Goal: Task Accomplishment & Management: Use online tool/utility

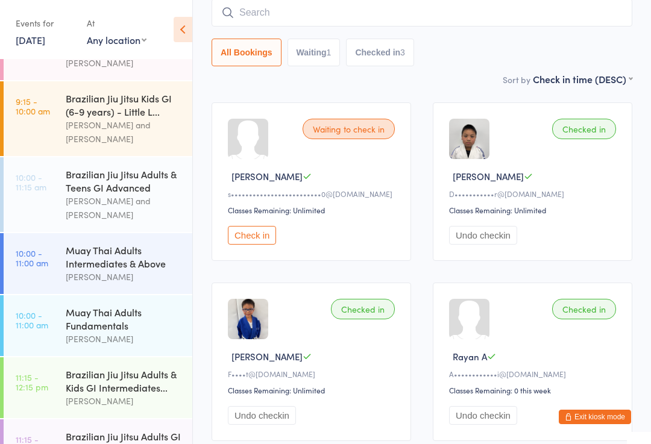
scroll to position [242, 0]
click at [123, 196] on div "[PERSON_NAME] and [PERSON_NAME]" at bounding box center [124, 209] width 116 height 28
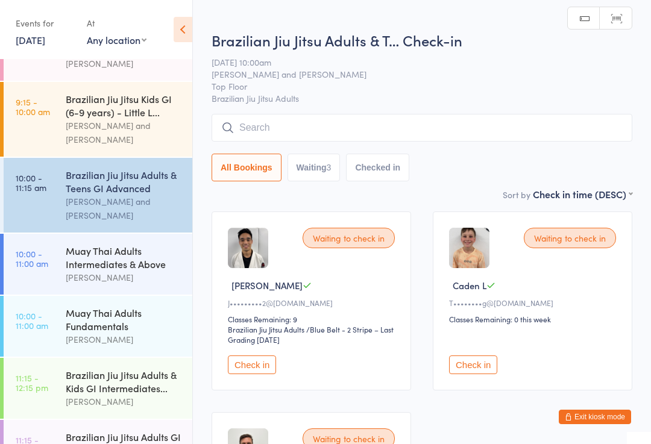
click at [349, 124] on input "search" at bounding box center [422, 128] width 421 height 28
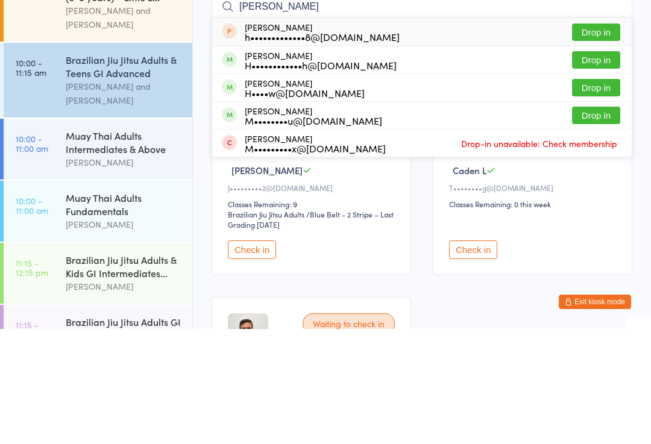
type input "[PERSON_NAME]"
click at [594, 194] on button "Drop in" at bounding box center [596, 202] width 48 height 17
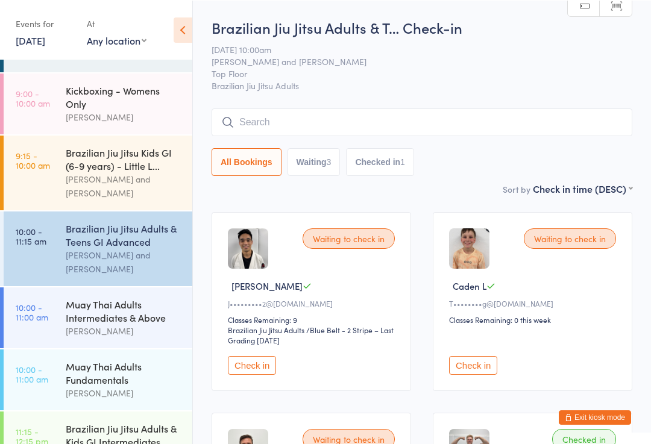
scroll to position [189, 0]
click at [75, 190] on div "[PERSON_NAME] and [PERSON_NAME]" at bounding box center [124, 186] width 116 height 28
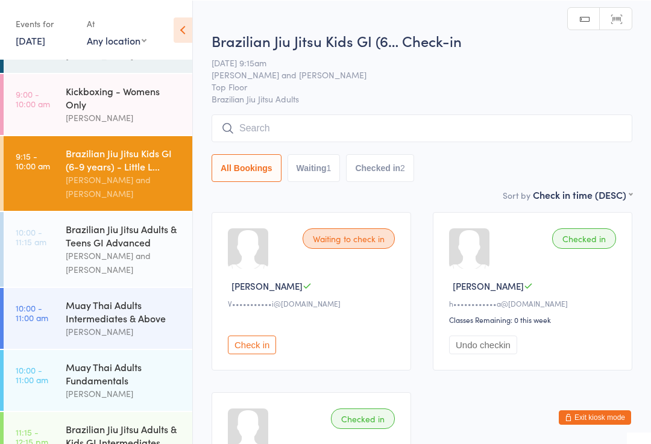
click at [62, 269] on link "10:00 - 11:15 am Brazilian Jiu Jitsu Adults & Teens GI Advanced [PERSON_NAME] a…" at bounding box center [98, 249] width 189 height 75
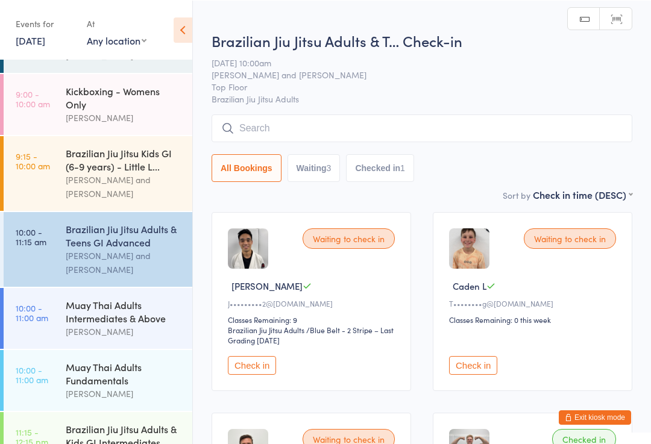
click at [336, 133] on input "search" at bounding box center [422, 128] width 421 height 28
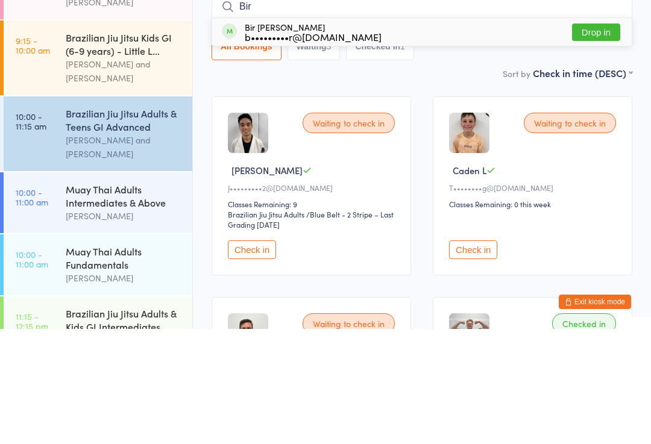
type input "Bir"
click at [599, 139] on button "Drop in" at bounding box center [596, 147] width 48 height 17
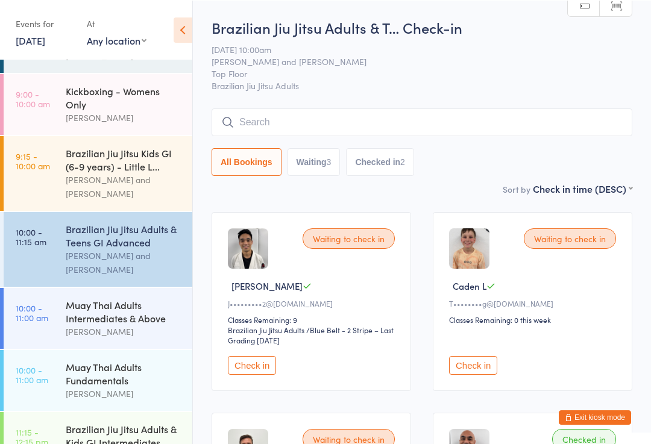
click at [393, 136] on input "search" at bounding box center [422, 122] width 421 height 28
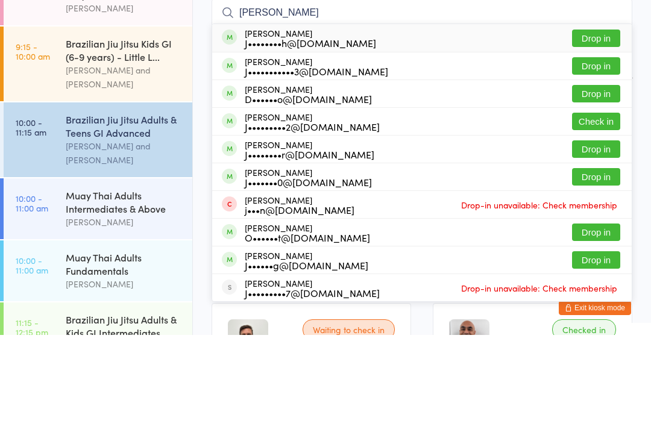
type input "[PERSON_NAME]"
click at [583, 250] on button "Drop in" at bounding box center [596, 258] width 48 height 17
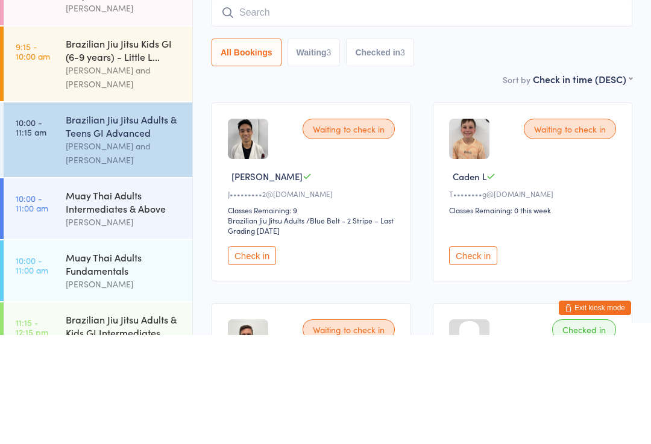
click at [413, 108] on input "search" at bounding box center [422, 122] width 421 height 28
type input "[PERSON_NAME]"
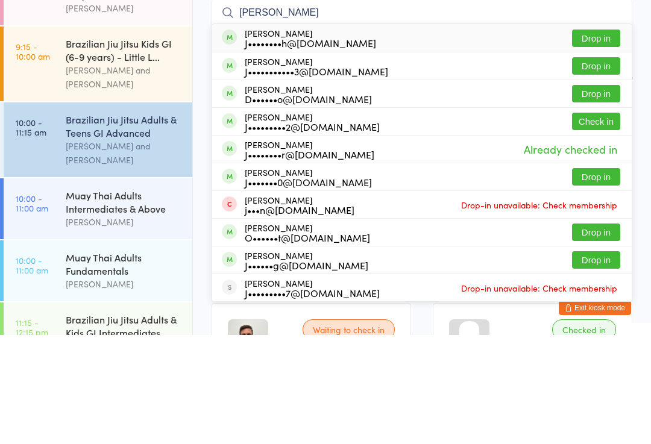
click at [104, 222] on div "Brazilian Jiu Jitsu Adults & Teens GI Advanced" at bounding box center [124, 235] width 116 height 27
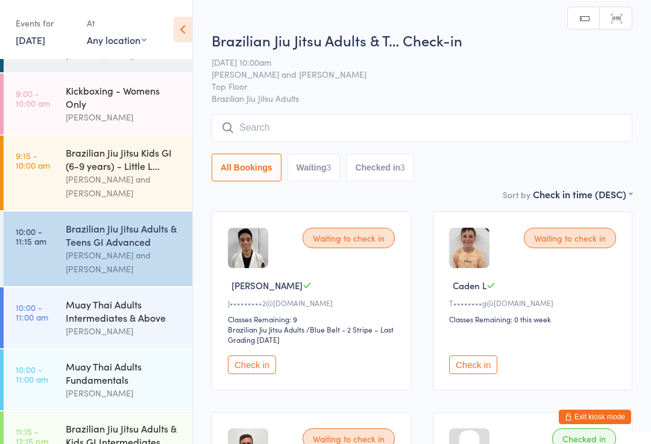
click at [268, 135] on input "search" at bounding box center [422, 128] width 421 height 28
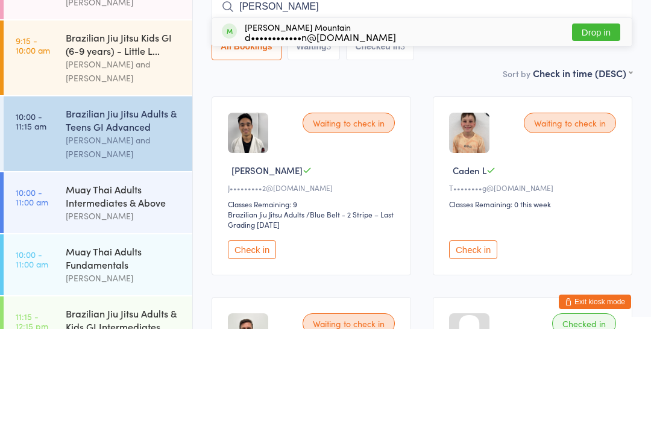
type input "[PERSON_NAME]"
click at [286, 147] on div "d••••••••••••n@[DOMAIN_NAME]" at bounding box center [320, 152] width 151 height 10
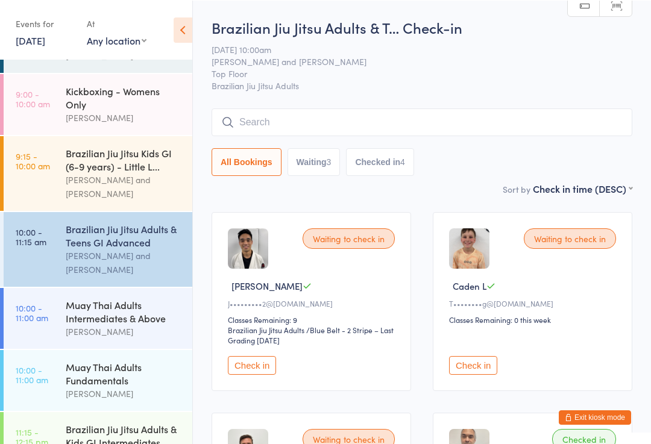
click at [245, 122] on input "search" at bounding box center [422, 122] width 421 height 28
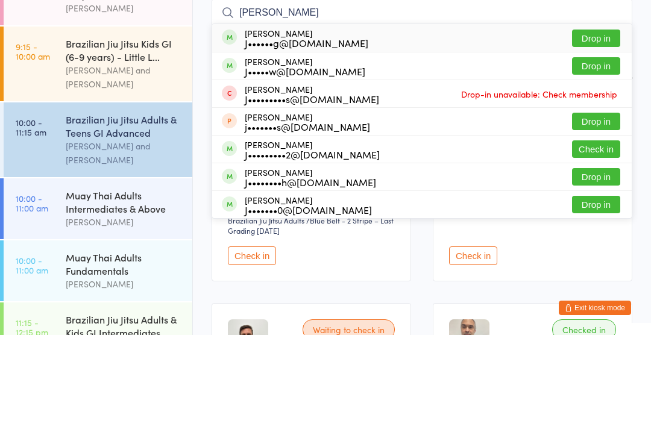
type input "[PERSON_NAME]"
click at [264, 147] on div "J••••••g@[DOMAIN_NAME]" at bounding box center [307, 152] width 124 height 10
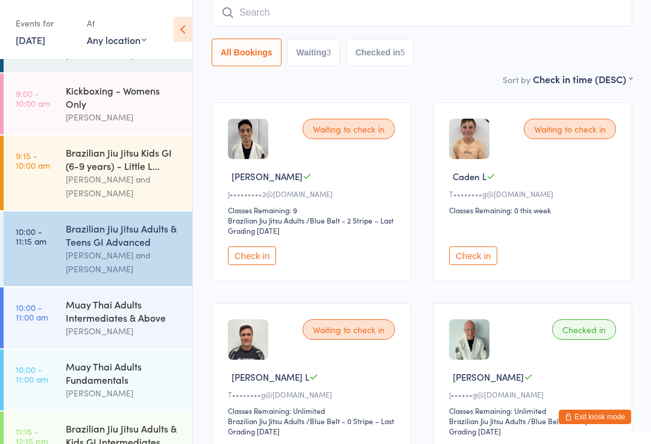
click at [101, 172] on div "[PERSON_NAME] and [PERSON_NAME]" at bounding box center [124, 186] width 116 height 28
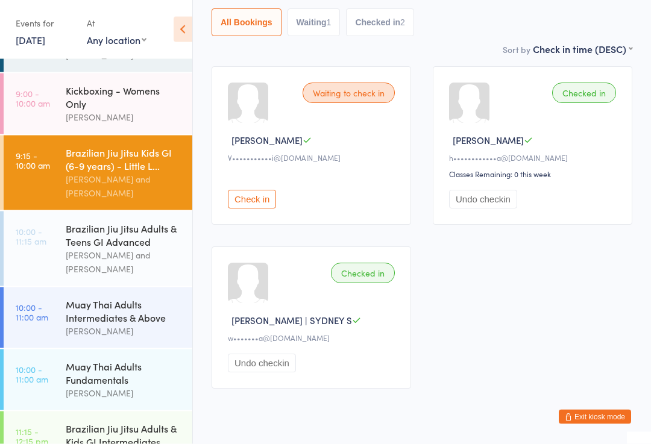
scroll to position [145, 0]
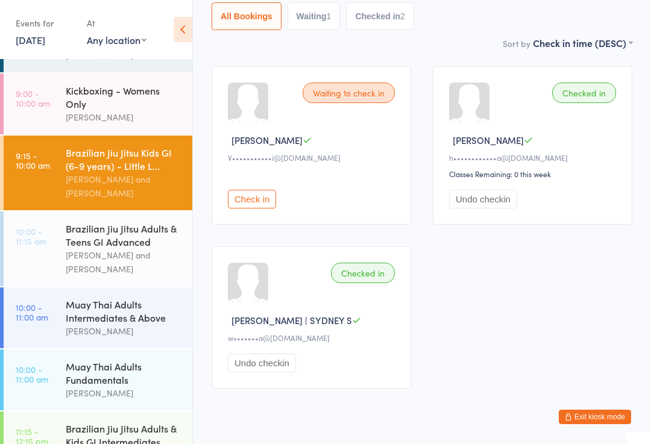
click at [133, 308] on div "Muay Thai Adults Intermediates & Above" at bounding box center [124, 311] width 116 height 27
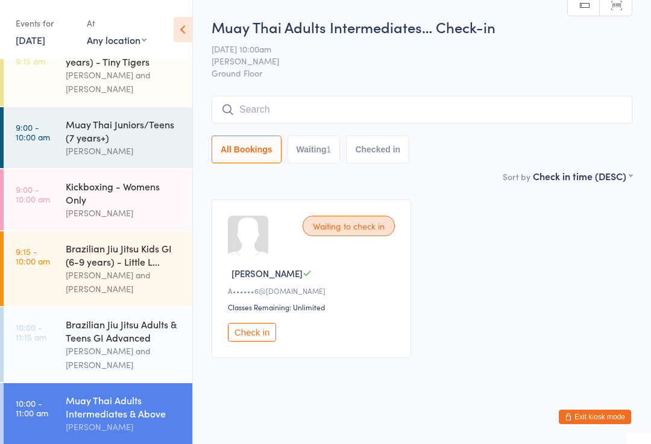
scroll to position [90, 0]
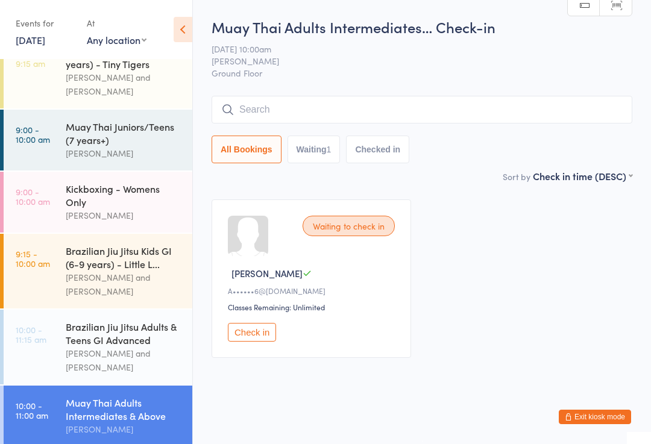
click at [166, 127] on div "Muay Thai Juniors/Teens (7 years+)" at bounding box center [124, 133] width 116 height 27
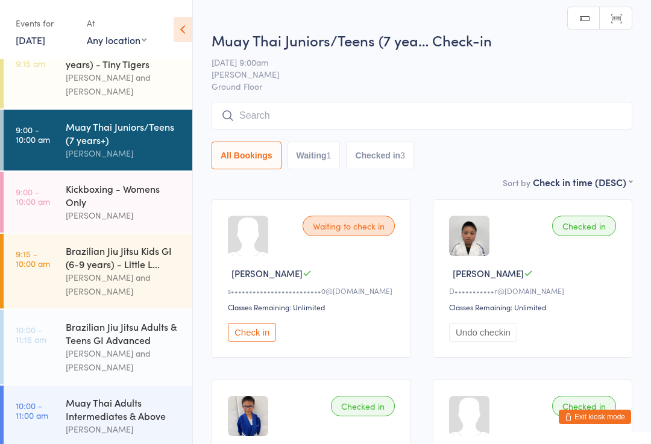
click at [159, 251] on div "Brazilian Jiu Jitsu Kids GI (6-9 years) - Little L..." at bounding box center [124, 257] width 116 height 27
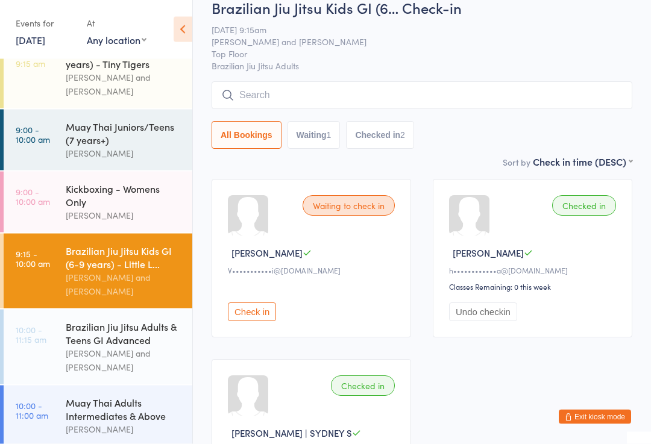
scroll to position [31, 0]
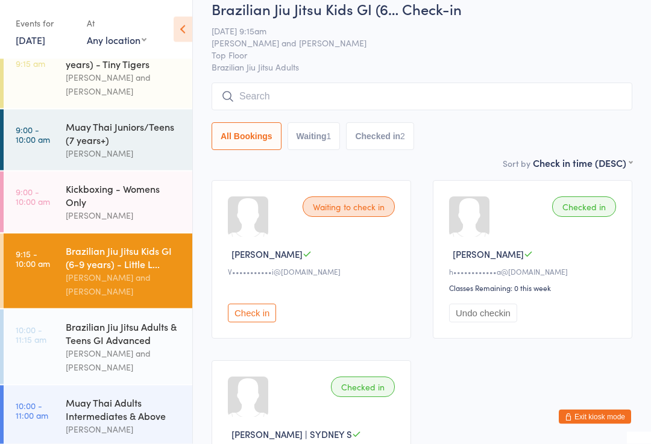
click at [131, 110] on div "Muay Thai Juniors/Teens (7 years+) [PERSON_NAME]" at bounding box center [129, 140] width 127 height 61
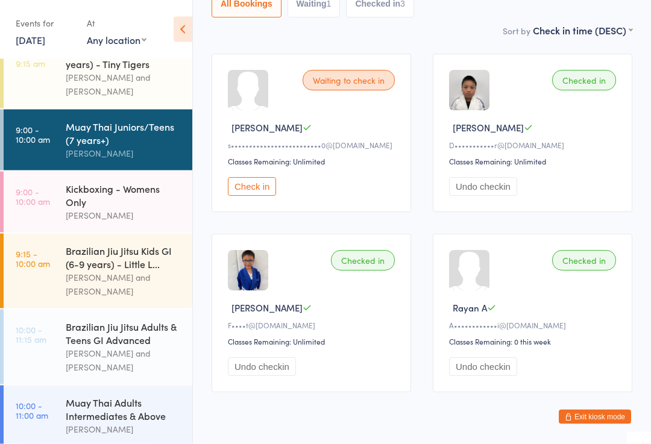
scroll to position [146, 0]
click at [138, 154] on div "Muay Thai Juniors/Teens (7 years+) [PERSON_NAME]" at bounding box center [129, 140] width 127 height 61
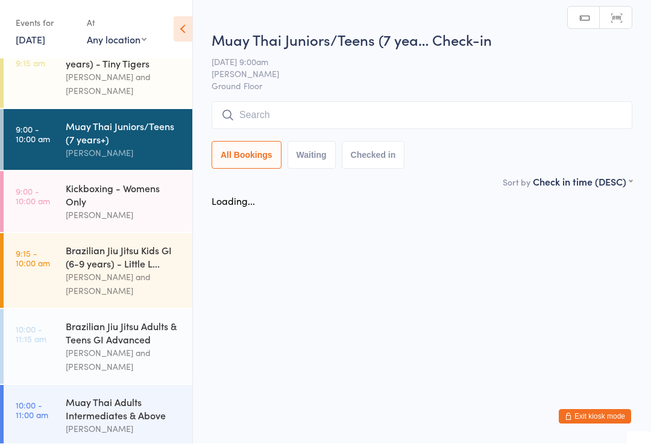
scroll to position [1, 0]
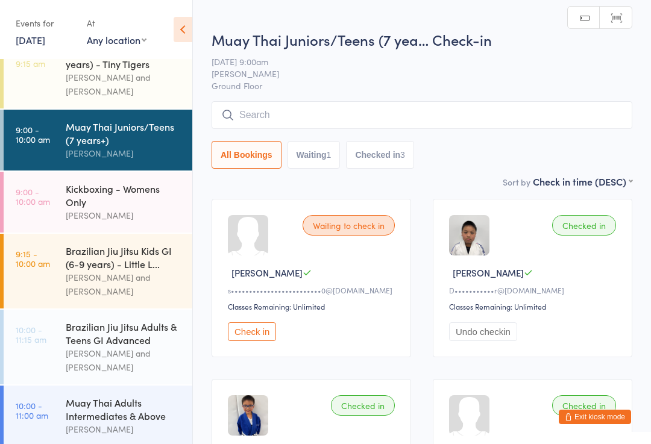
click at [153, 244] on div "Brazilian Jiu Jitsu Kids GI (6-9 years) - Little L..." at bounding box center [124, 257] width 116 height 27
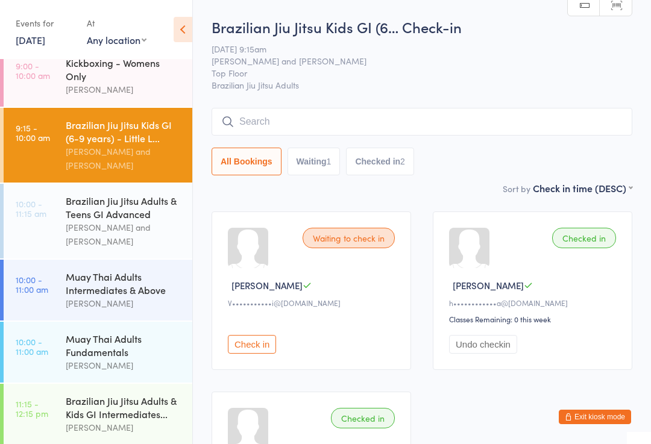
scroll to position [217, 0]
click at [110, 291] on div "Muay Thai Adults Intermediates & Above" at bounding box center [124, 283] width 116 height 27
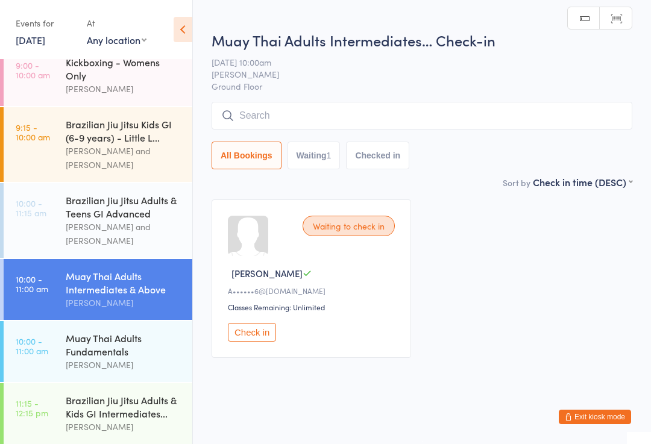
click at [286, 118] on input "search" at bounding box center [422, 116] width 421 height 28
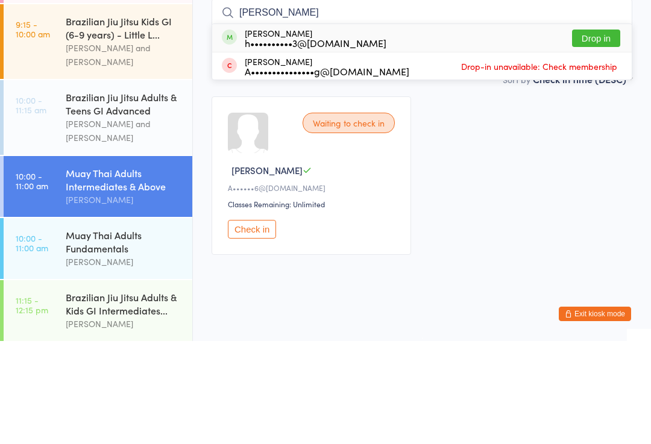
type input "[PERSON_NAME]"
click at [594, 133] on button "Drop in" at bounding box center [596, 141] width 48 height 17
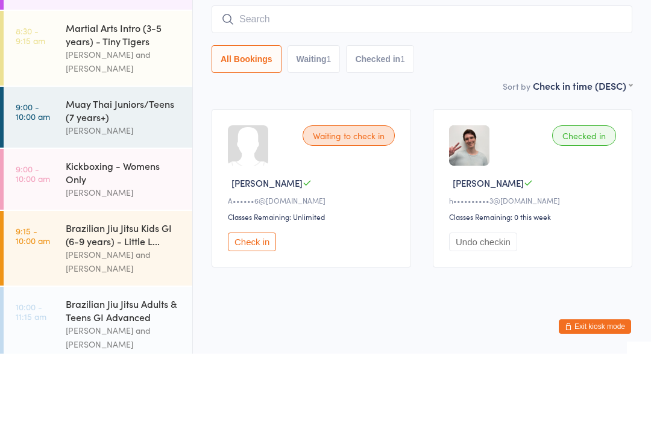
scroll to position [16, 0]
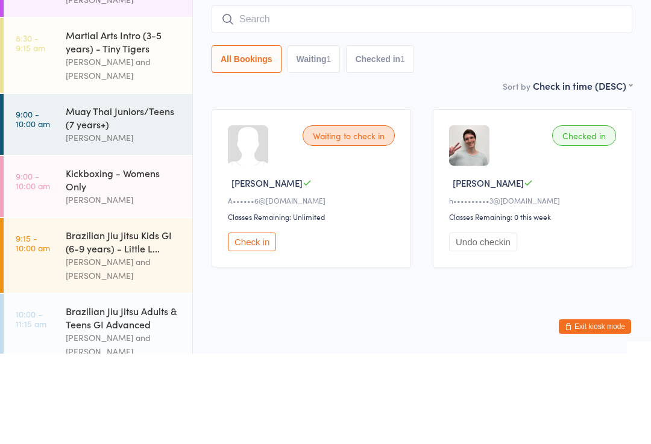
click at [59, 247] on link "9:00 - 10:00 am Kickboxing - Womens Only [PERSON_NAME]" at bounding box center [98, 277] width 189 height 61
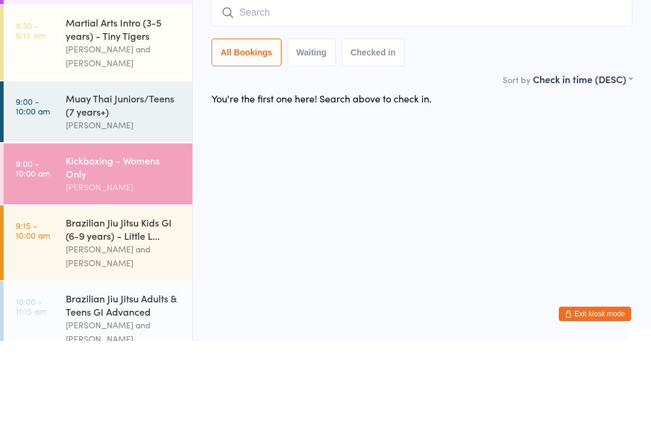
click at [145, 309] on div "Brazilian Jiu Jitsu Kids GI (6-9 years) - Little L... [PERSON_NAME] and [PERSON…" at bounding box center [129, 346] width 127 height 75
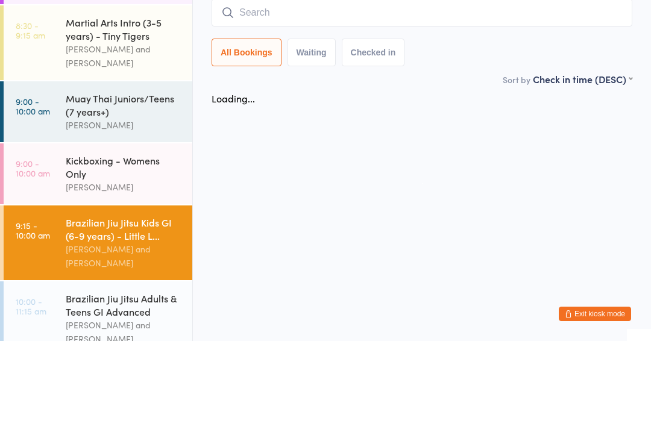
scroll to position [103, 0]
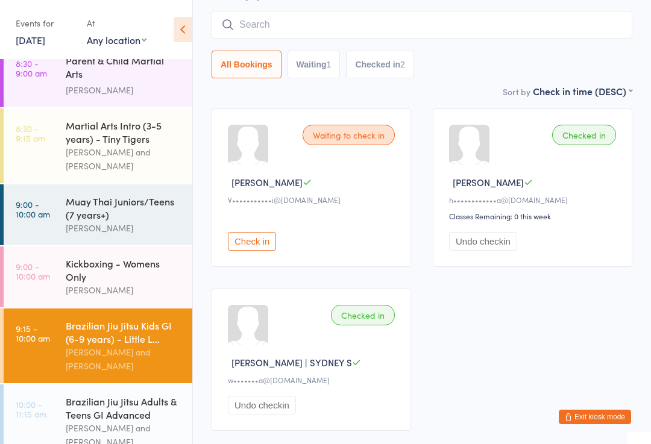
click at [143, 206] on div "Muay Thai Juniors/Teens (7 years+)" at bounding box center [124, 208] width 116 height 27
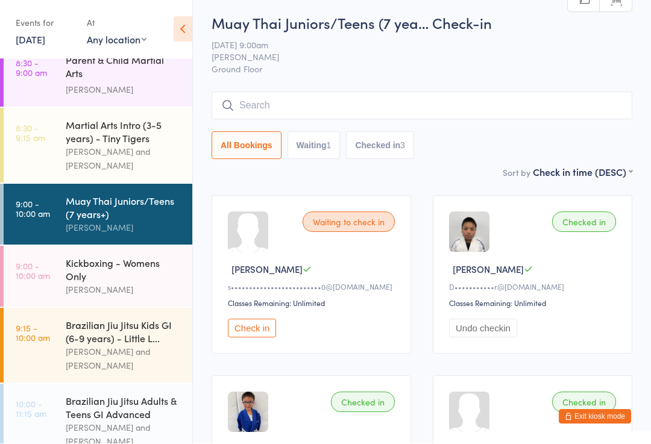
click at [430, 110] on input "search" at bounding box center [422, 106] width 421 height 28
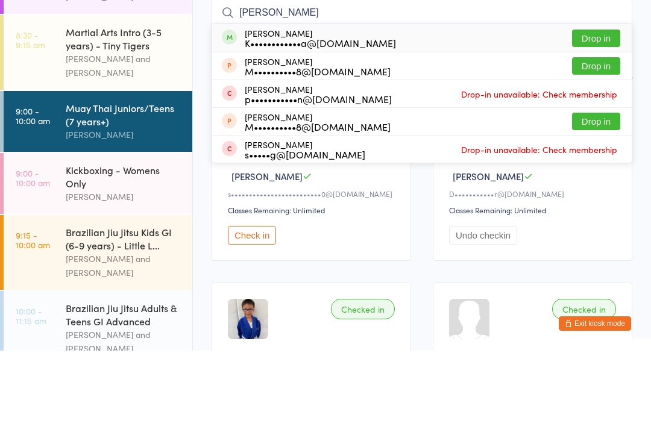
type input "[PERSON_NAME]"
click at [309, 118] on div "[PERSON_NAME] K••••••••••••a@[DOMAIN_NAME] Drop in" at bounding box center [422, 132] width 420 height 28
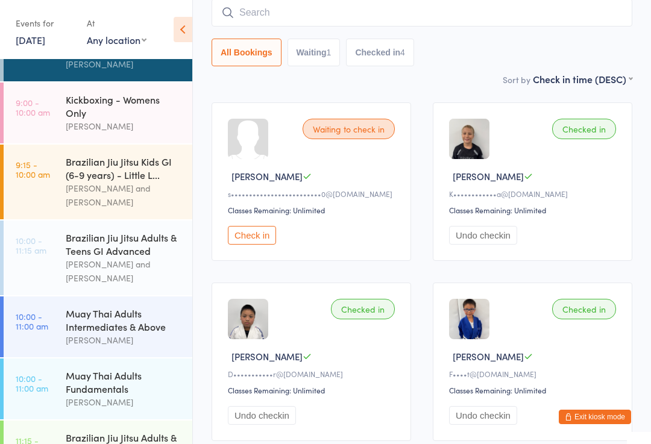
scroll to position [181, 0]
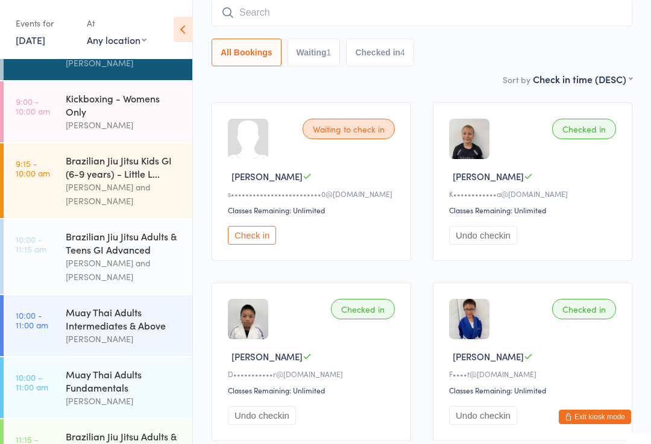
click at [146, 279] on div "[PERSON_NAME] and [PERSON_NAME]" at bounding box center [124, 270] width 116 height 28
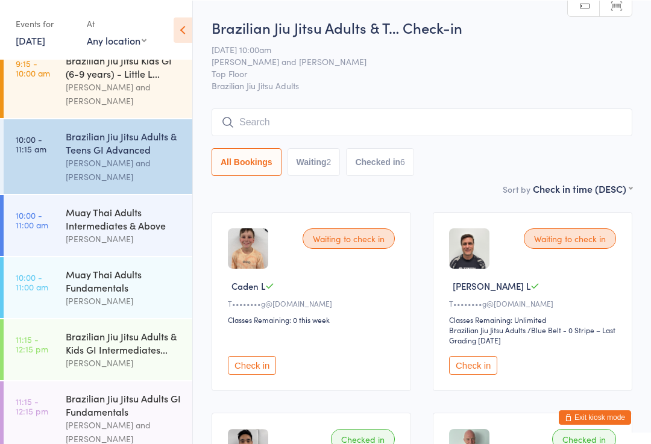
click at [412, 126] on input "search" at bounding box center [422, 122] width 421 height 28
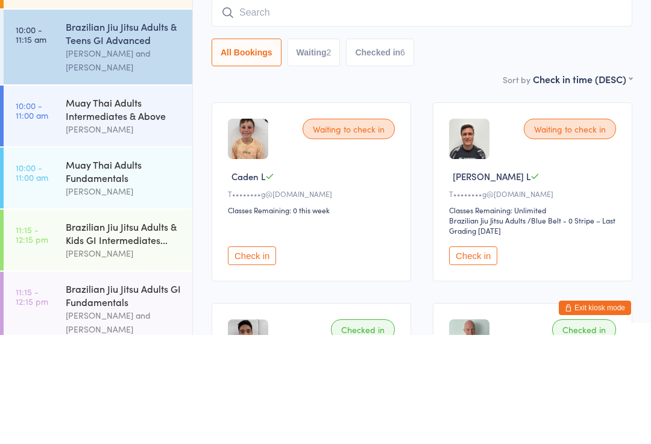
click at [223, 182] on div "Sort by Check in time (DESC) First name (ASC) First name (DESC) Last name (ASC)…" at bounding box center [422, 188] width 421 height 13
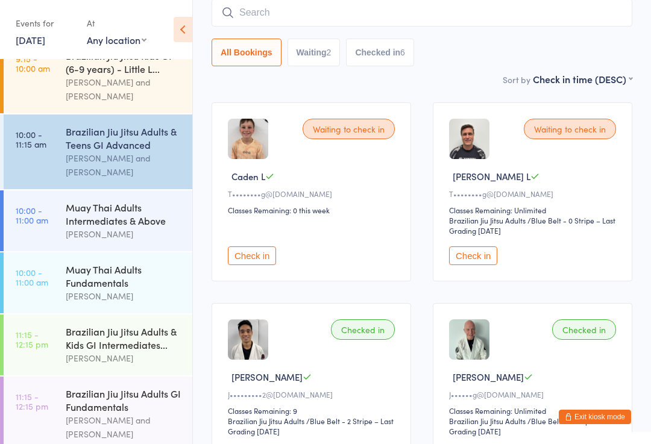
scroll to position [288, 0]
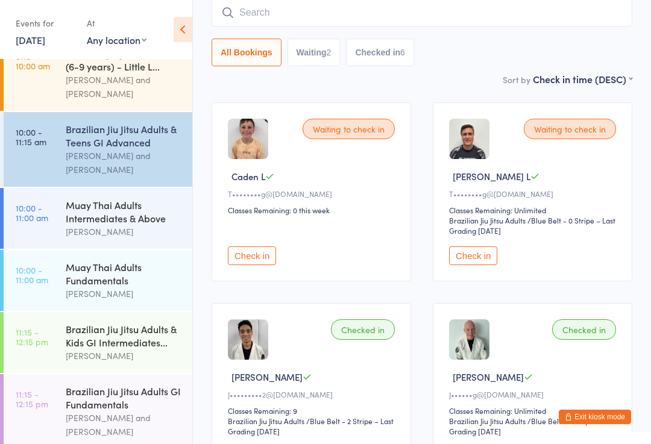
click at [330, 22] on input "search" at bounding box center [422, 13] width 421 height 28
type input "[PERSON_NAME]"
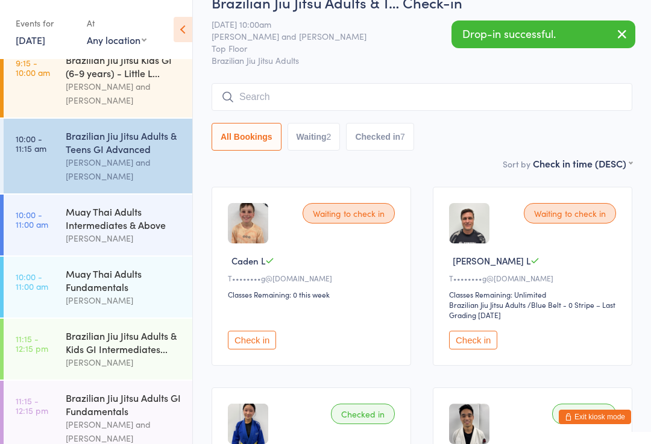
scroll to position [0, 0]
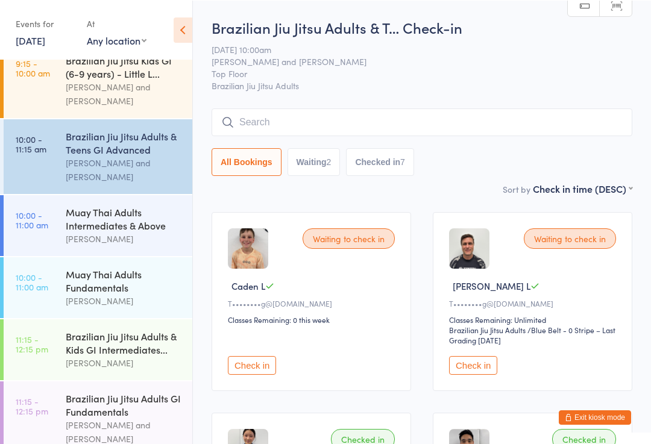
click at [315, 128] on input "search" at bounding box center [422, 122] width 421 height 28
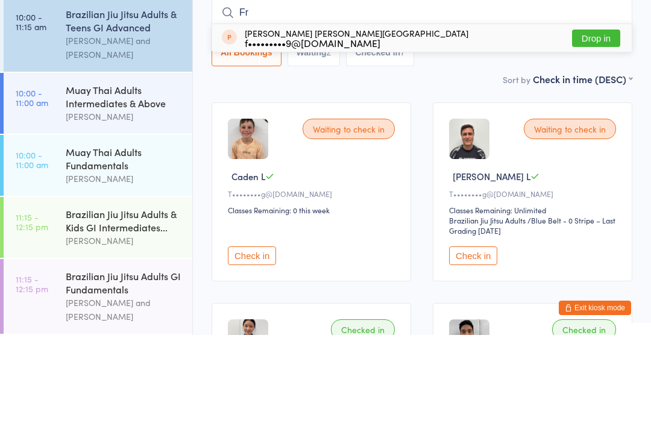
scroll to position [302, 0]
type input "Fr"
click at [371, 279] on div "Caden L" at bounding box center [313, 285] width 171 height 13
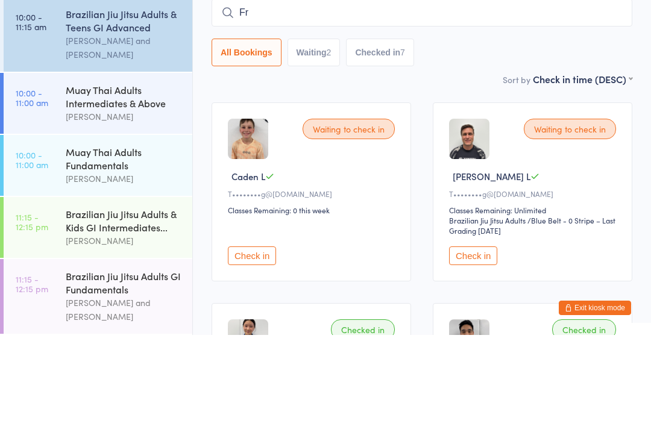
scroll to position [109, 0]
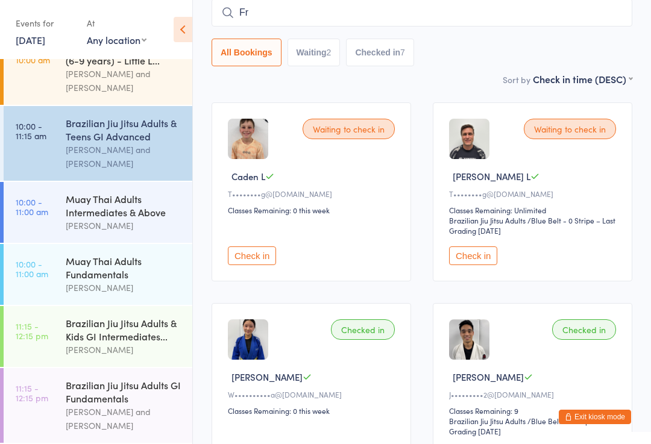
click at [73, 349] on div "[PERSON_NAME]" at bounding box center [124, 350] width 116 height 14
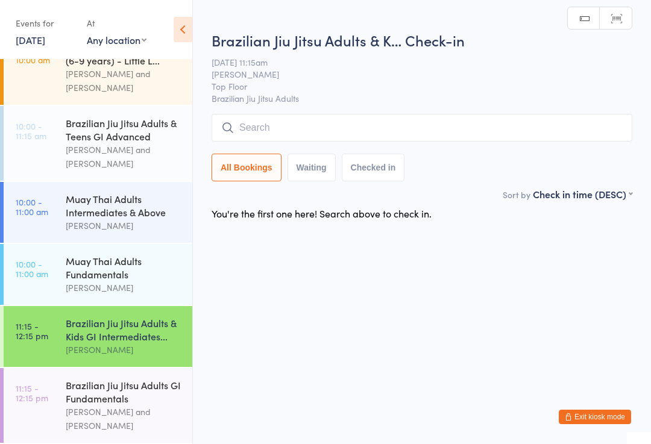
click at [273, 134] on input "search" at bounding box center [422, 128] width 421 height 28
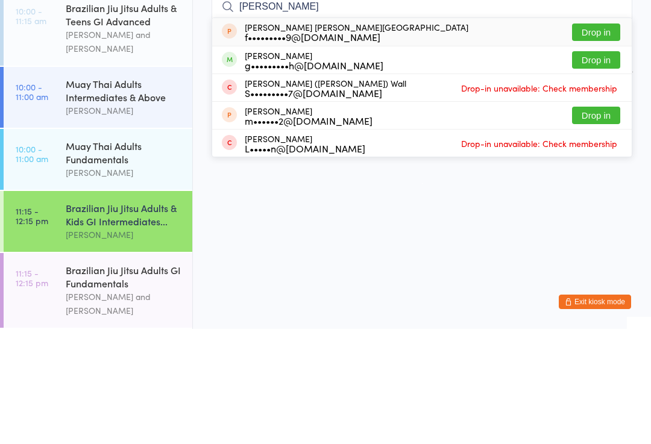
type input "[PERSON_NAME]"
click at [592, 166] on button "Drop in" at bounding box center [596, 174] width 48 height 17
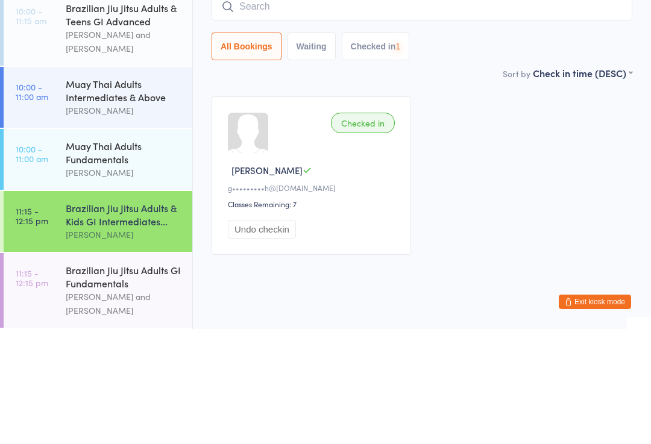
scroll to position [25, 0]
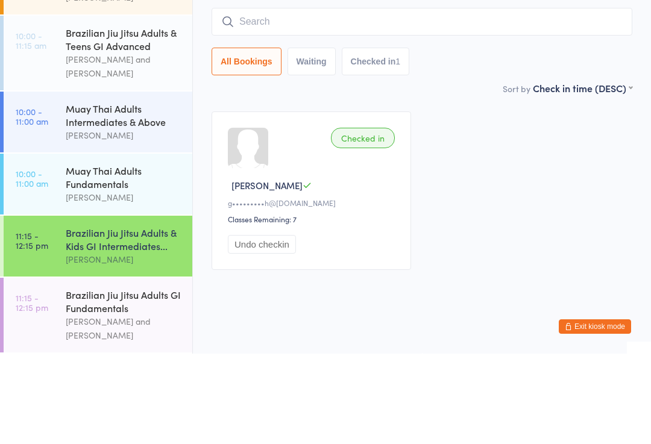
click at [365, 101] on input "search" at bounding box center [422, 112] width 421 height 28
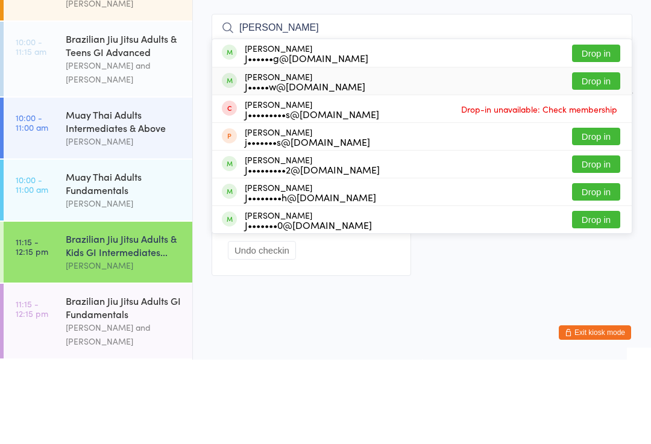
type input "[PERSON_NAME]"
click at [328, 166] on div "J•••••w@[DOMAIN_NAME]" at bounding box center [305, 171] width 121 height 10
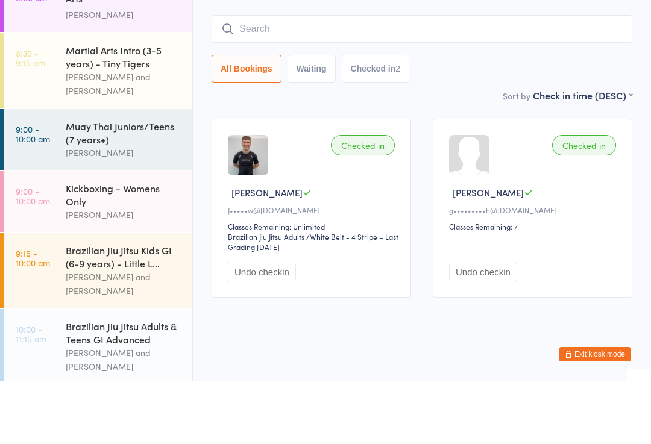
scroll to position [28, 0]
click at [70, 245] on div "Kickboxing - Womens Only" at bounding box center [124, 258] width 116 height 27
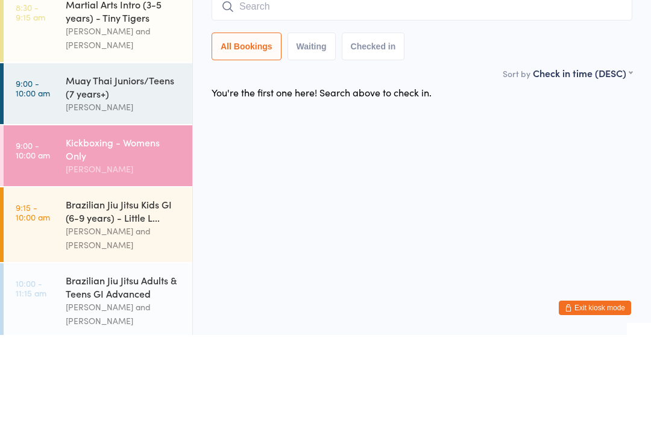
click at [58, 297] on link "9:15 - 10:00 am Brazilian Jiu Jitsu Kids GI (6-9 years) - Little L... [PERSON_N…" at bounding box center [98, 334] width 189 height 75
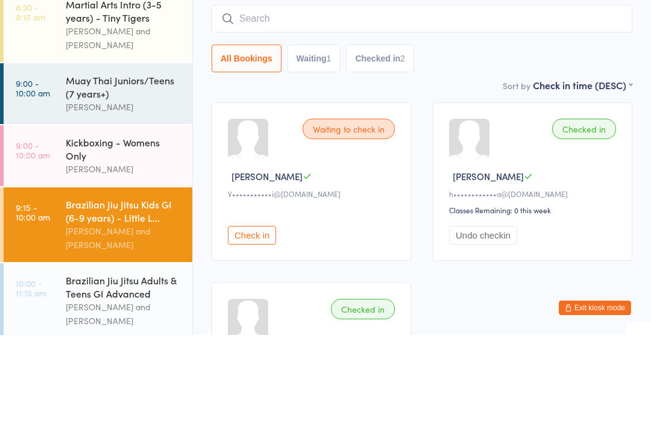
scroll to position [109, 0]
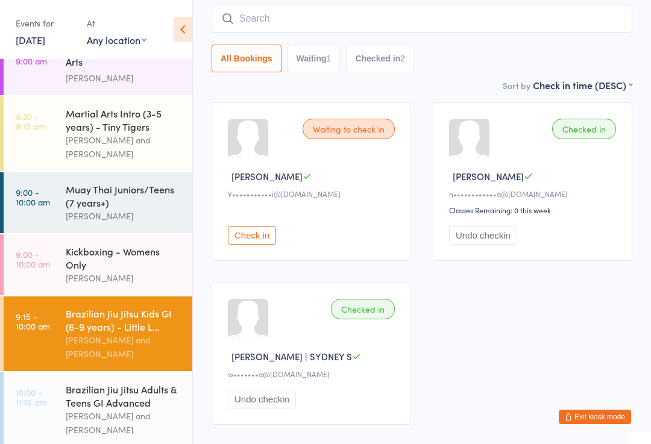
click at [65, 174] on link "9:00 - 10:00 am Muay Thai Juniors/Teens (7 years+) [PERSON_NAME]" at bounding box center [98, 202] width 189 height 61
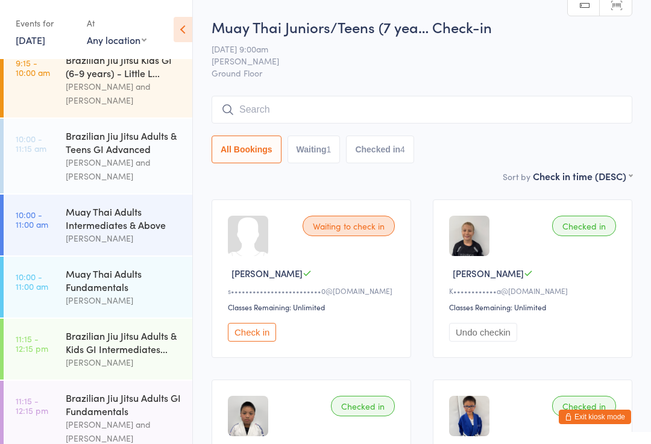
scroll to position [288, 0]
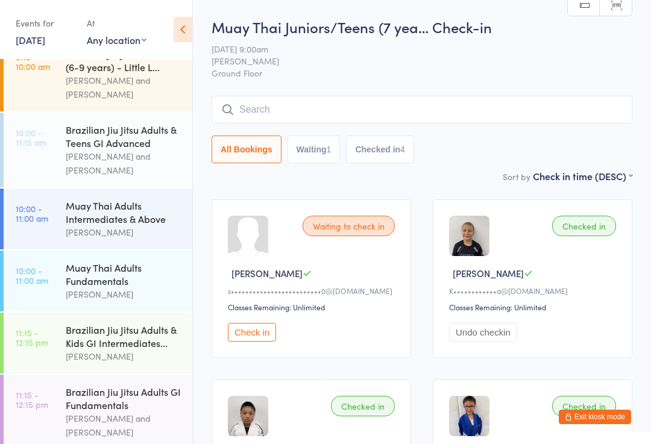
click at [130, 275] on div "Muay Thai Adults Fundamentals" at bounding box center [124, 274] width 116 height 27
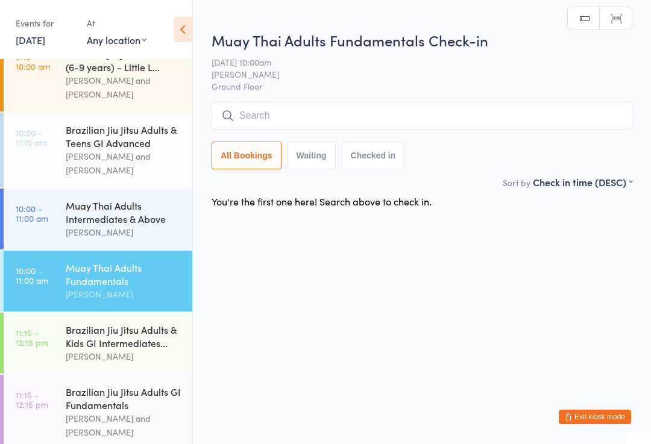
click at [383, 104] on input "search" at bounding box center [422, 116] width 421 height 28
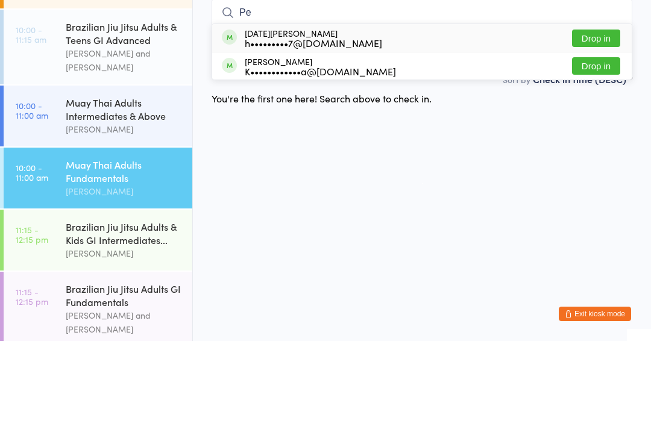
type input "P"
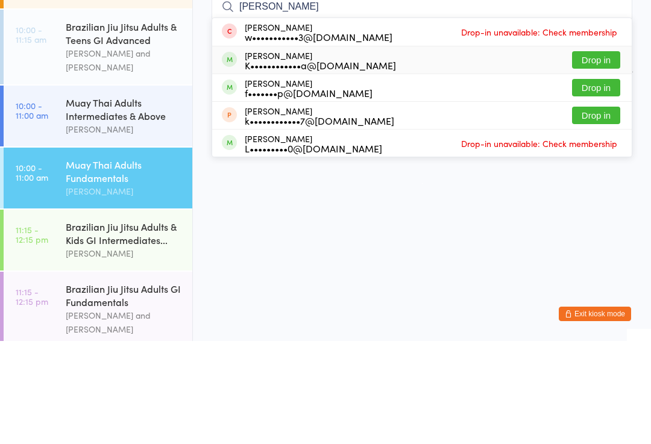
type input "[PERSON_NAME]"
click at [334, 163] on div "K••••••••••••a@[DOMAIN_NAME]" at bounding box center [320, 168] width 151 height 10
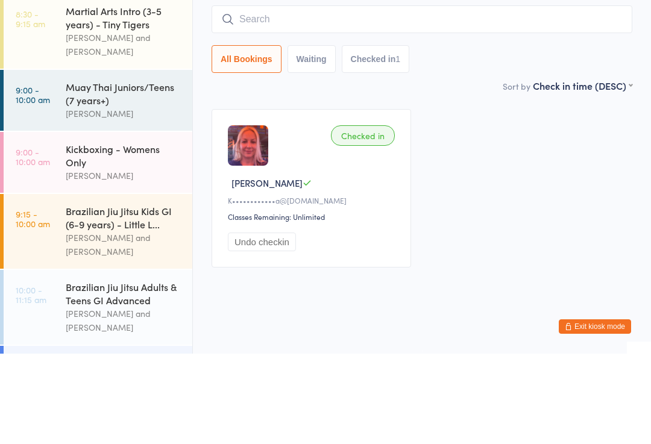
scroll to position [37, 0]
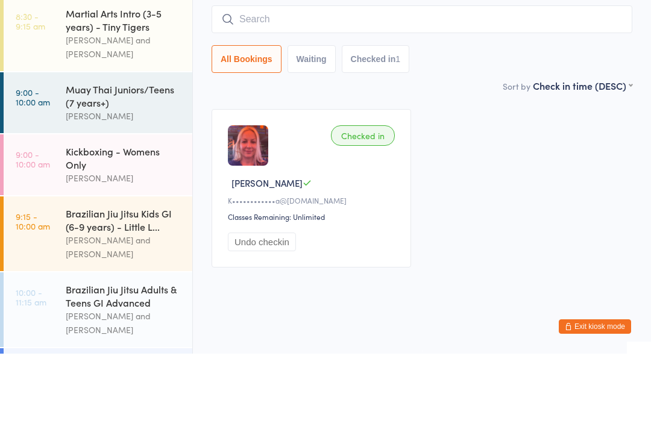
click at [70, 225] on div "Kickboxing - Womens Only [PERSON_NAME]" at bounding box center [129, 255] width 127 height 61
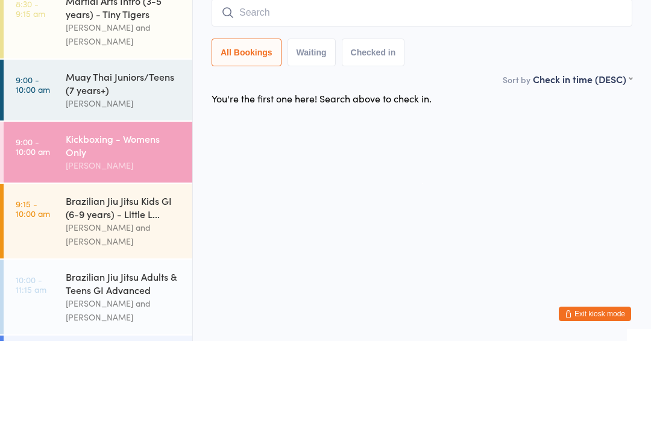
click at [55, 287] on link "9:15 - 10:00 am Brazilian Jiu Jitsu Kids GI (6-9 years) - Little L... [PERSON_N…" at bounding box center [98, 324] width 189 height 75
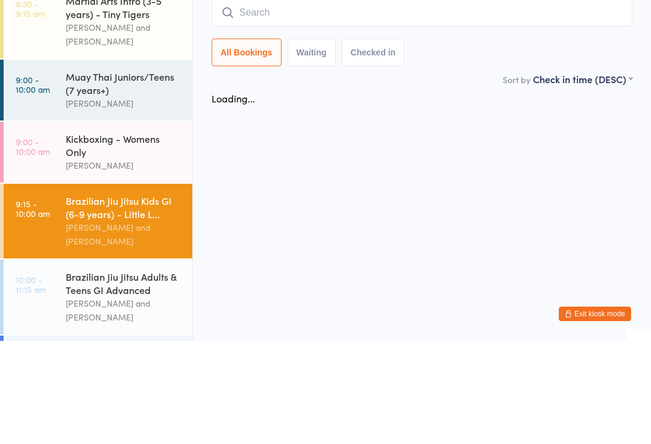
scroll to position [103, 0]
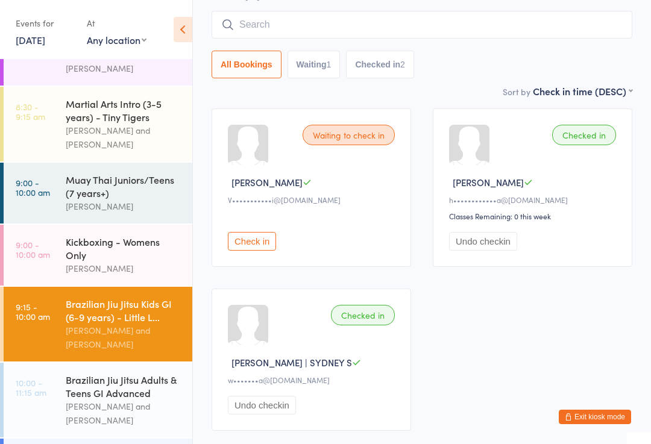
click at [65, 172] on link "9:00 - 10:00 am Muay Thai Juniors/Teens (7 years+) [PERSON_NAME]" at bounding box center [98, 193] width 189 height 61
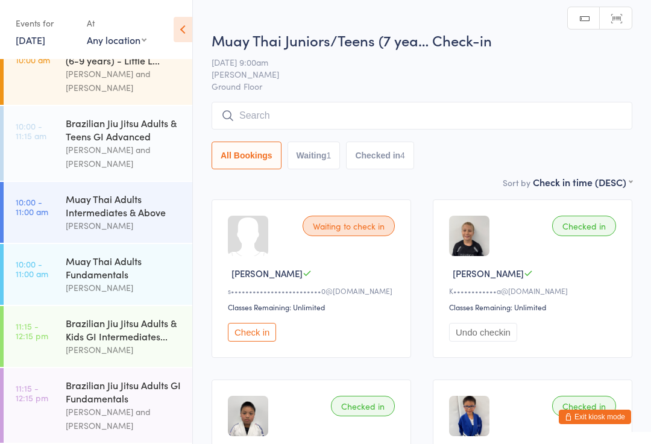
scroll to position [302, 0]
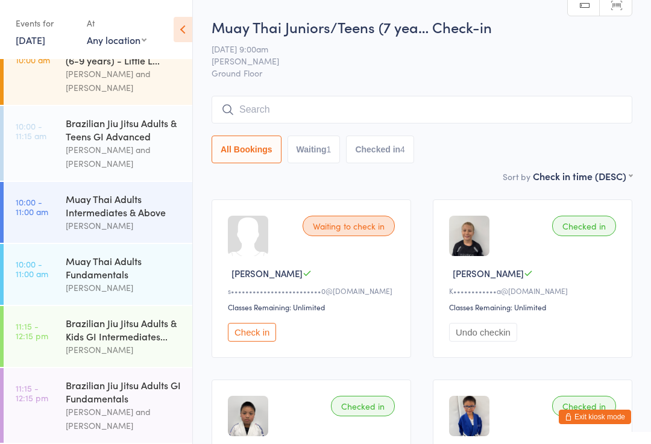
click at [440, 118] on input "search" at bounding box center [422, 110] width 421 height 28
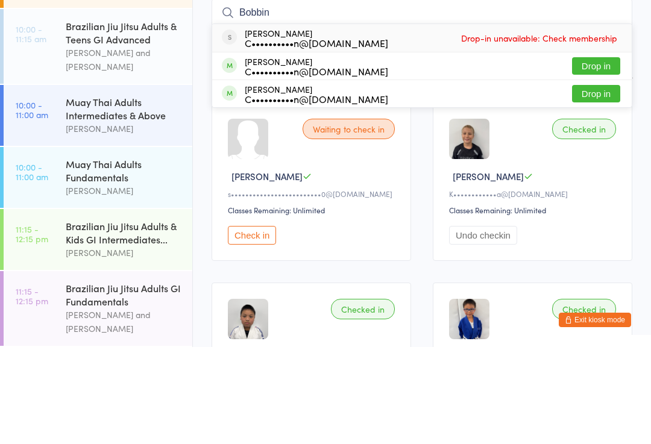
type input "Bobbin"
click at [381, 150] on div "[PERSON_NAME] C••••••••••n@[DOMAIN_NAME] Drop in" at bounding box center [422, 163] width 420 height 27
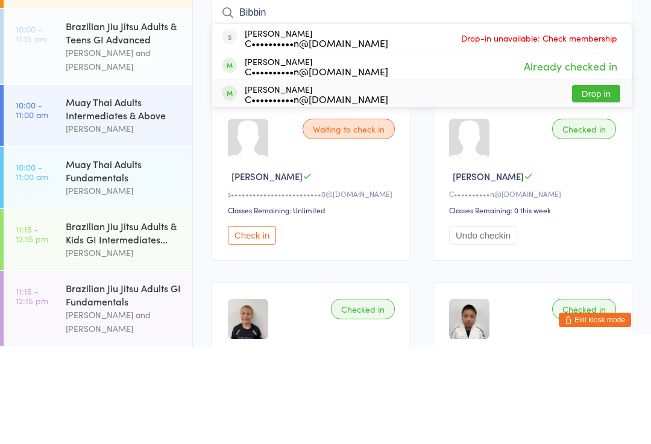
type input "Bibbin"
click at [390, 177] on div "[PERSON_NAME] C••••••••••n@[DOMAIN_NAME] Drop in" at bounding box center [422, 190] width 420 height 27
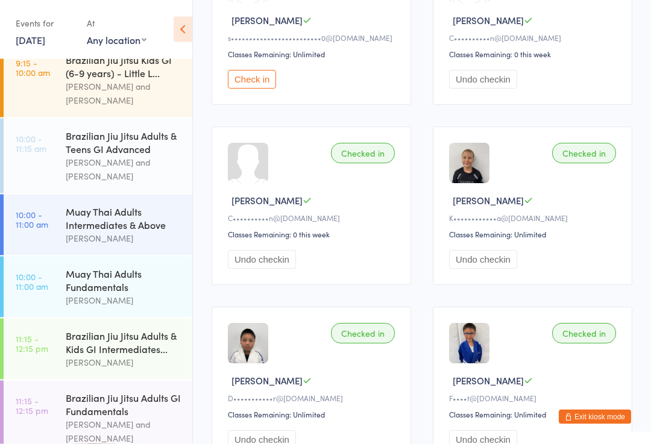
scroll to position [282, 0]
click at [131, 346] on div "Brazilian Jiu Jitsu Adults & Kids GI Intermediates..." at bounding box center [124, 342] width 116 height 27
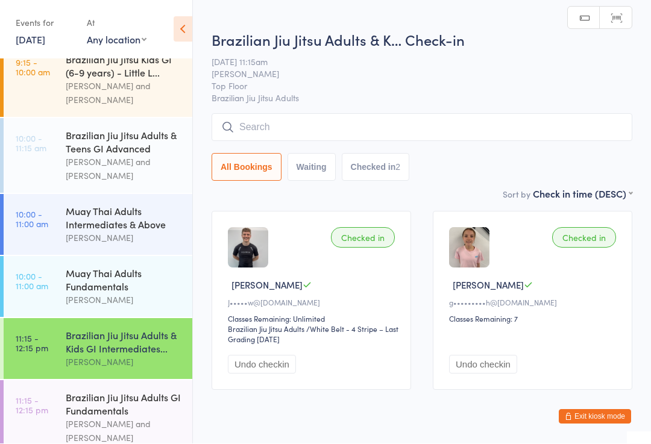
scroll to position [1, 0]
click at [382, 126] on input "search" at bounding box center [422, 127] width 421 height 28
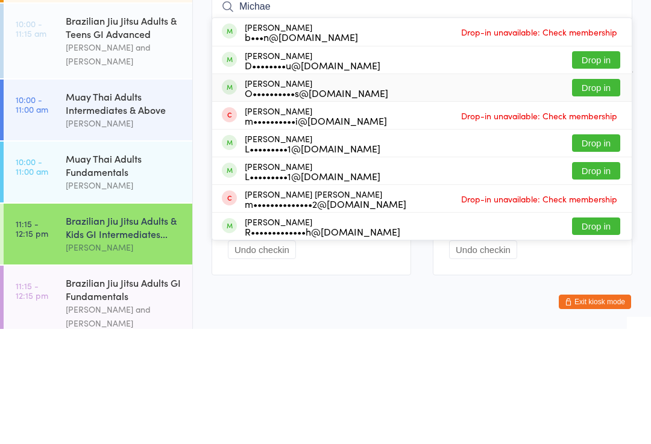
type input "Michae"
click at [382, 189] on div "[PERSON_NAME] O••••••••••s@[DOMAIN_NAME] Drop in" at bounding box center [422, 202] width 420 height 27
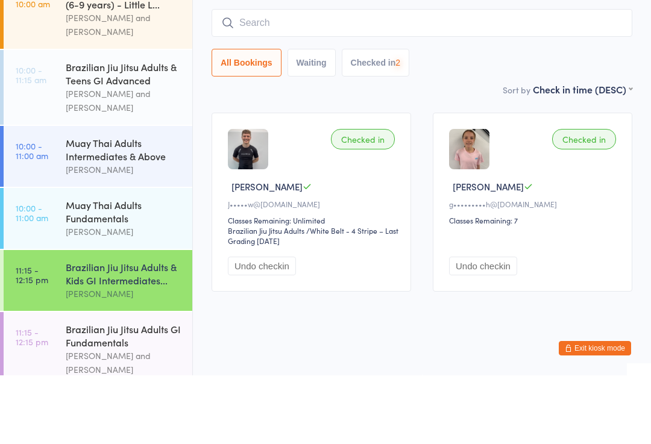
scroll to position [115, 0]
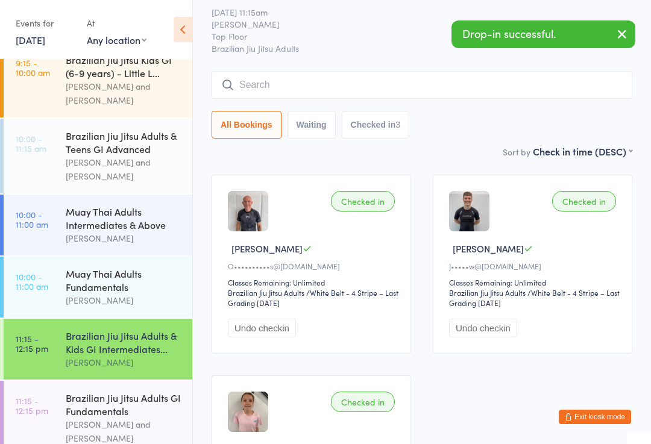
click at [370, 84] on input "search" at bounding box center [422, 85] width 421 height 28
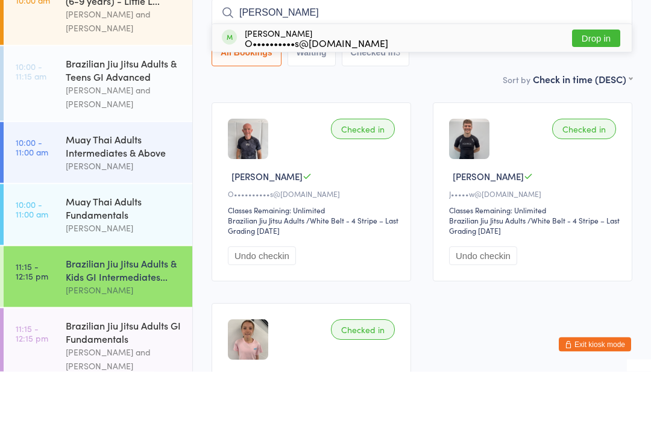
type input "[PERSON_NAME]"
click at [590, 103] on button "Drop in" at bounding box center [596, 111] width 48 height 17
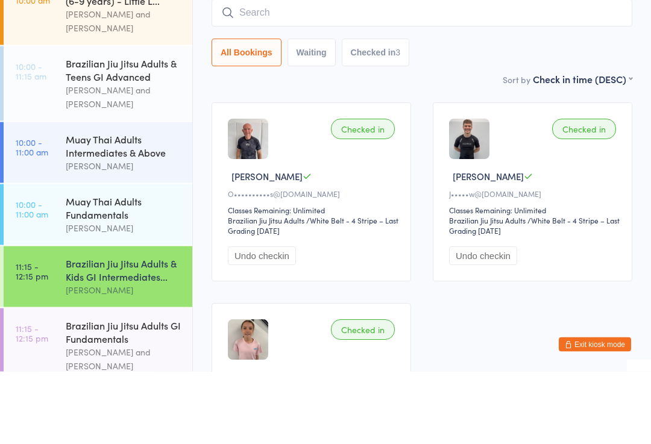
scroll to position [109, 0]
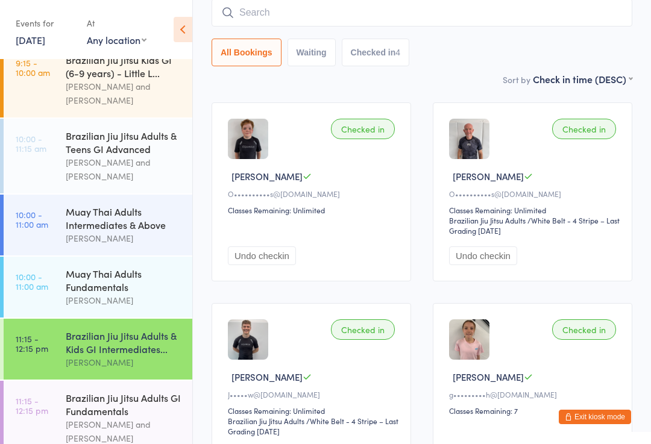
click at [272, 22] on input "search" at bounding box center [422, 13] width 421 height 28
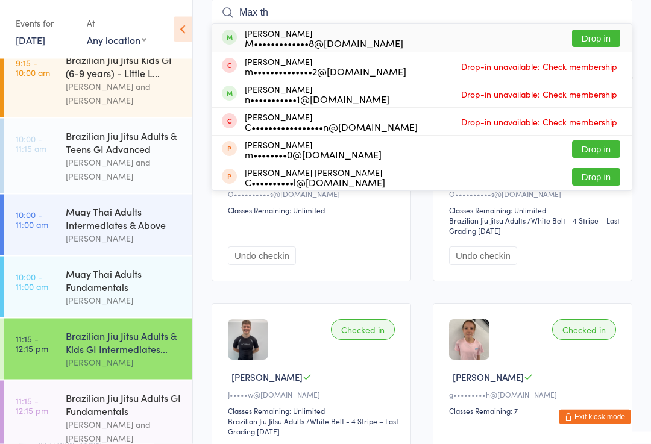
type input "Max th"
click at [583, 39] on button "Drop in" at bounding box center [596, 38] width 48 height 17
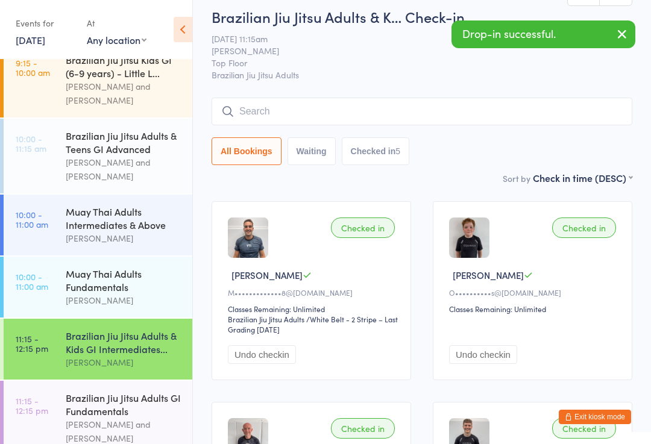
scroll to position [0, 0]
